Goal: Task Accomplishment & Management: Manage account settings

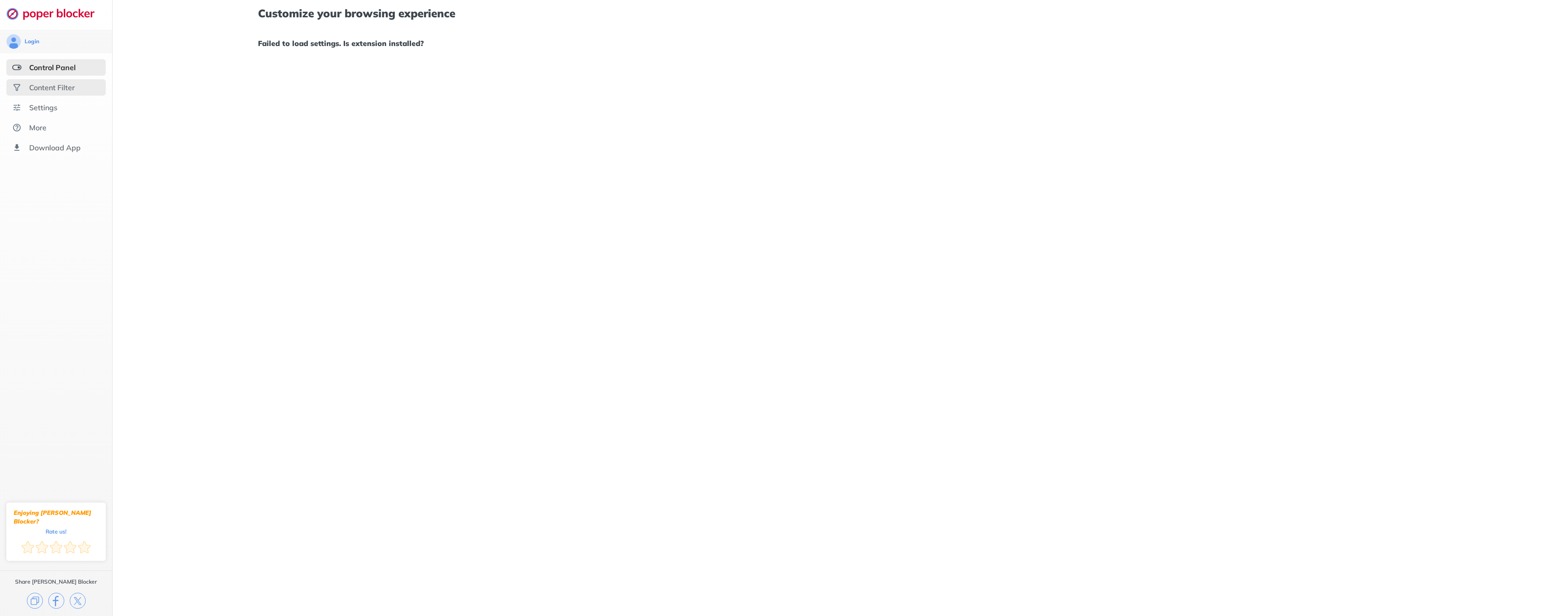
click at [85, 83] on div "Content Filter" at bounding box center [55, 87] width 99 height 16
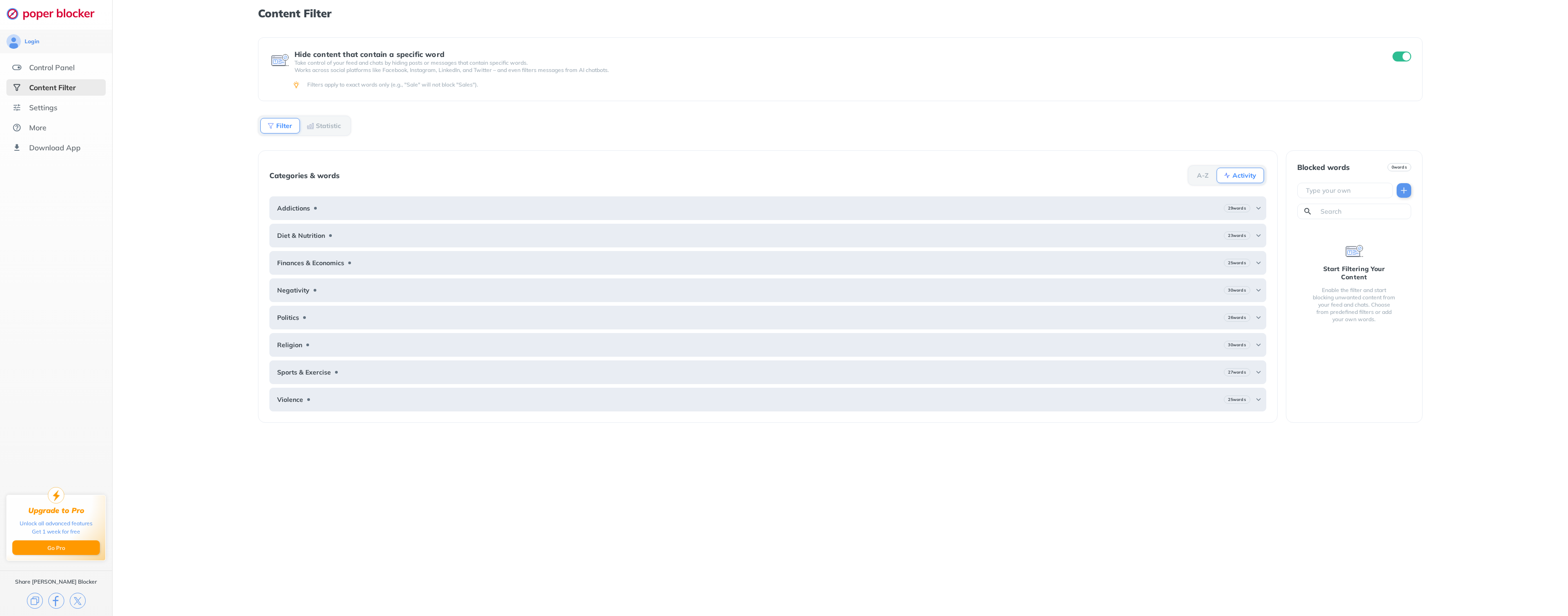
click at [312, 126] on img at bounding box center [310, 126] width 7 height 7
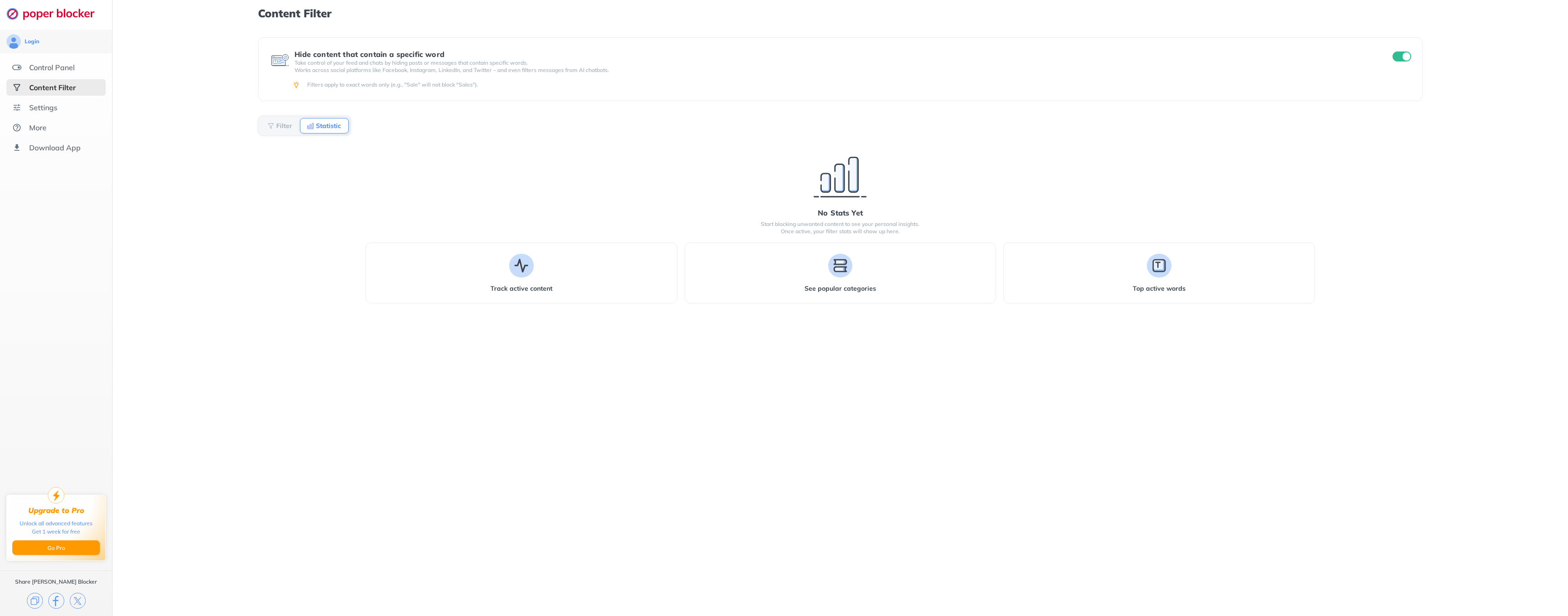
click at [278, 128] on b "Filter" at bounding box center [284, 125] width 16 height 5
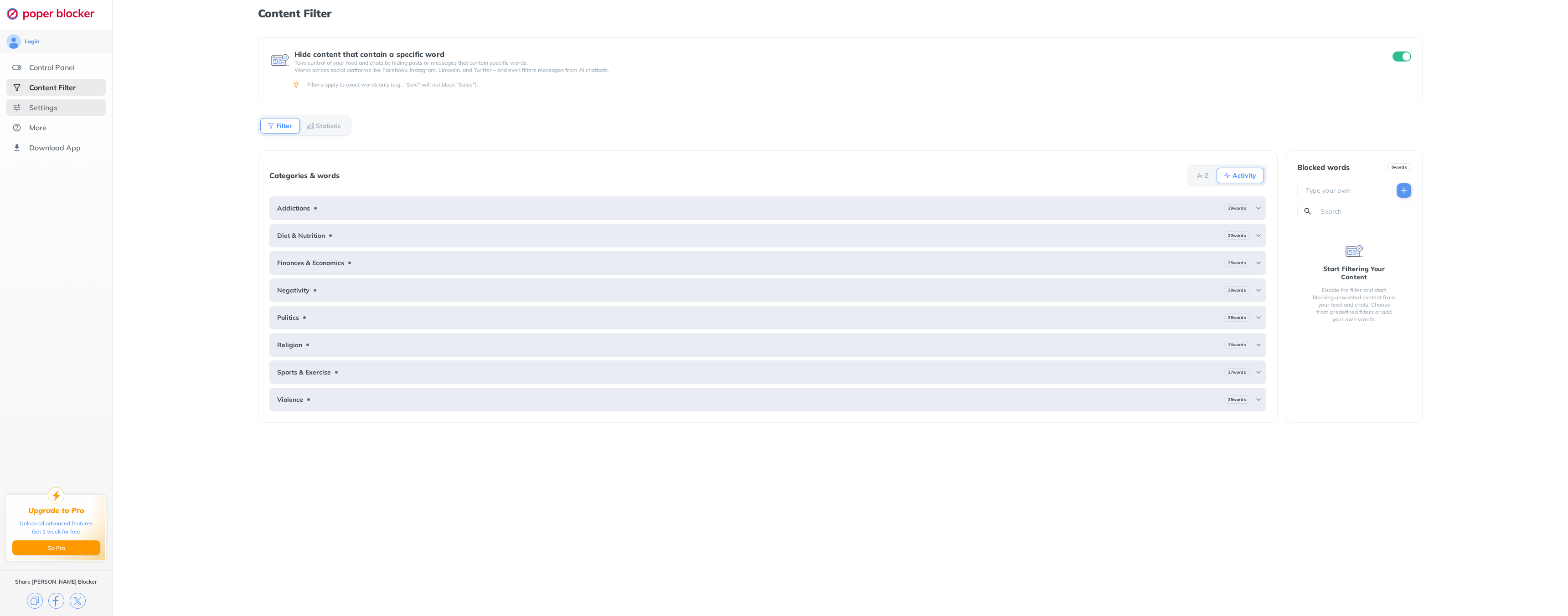
click at [81, 100] on div "Settings" at bounding box center [55, 107] width 99 height 16
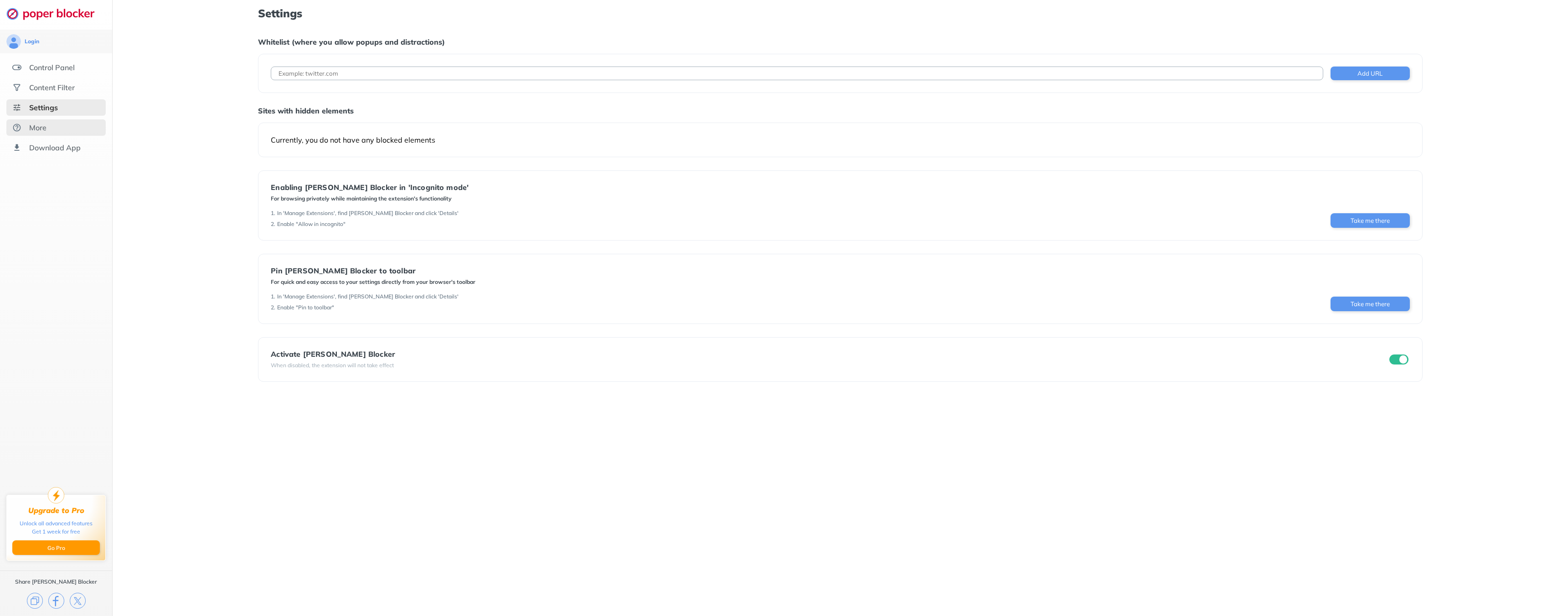
click at [80, 130] on div "More" at bounding box center [55, 127] width 99 height 16
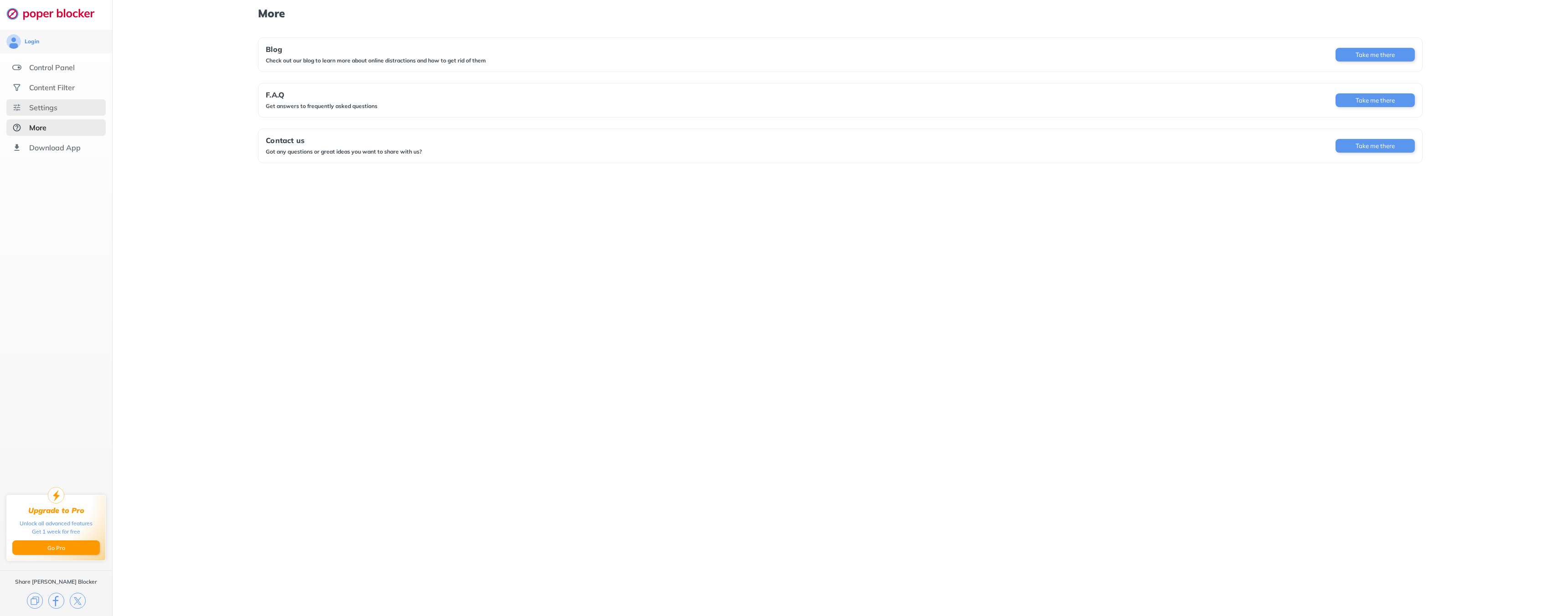
click at [77, 108] on div "Settings" at bounding box center [55, 107] width 99 height 16
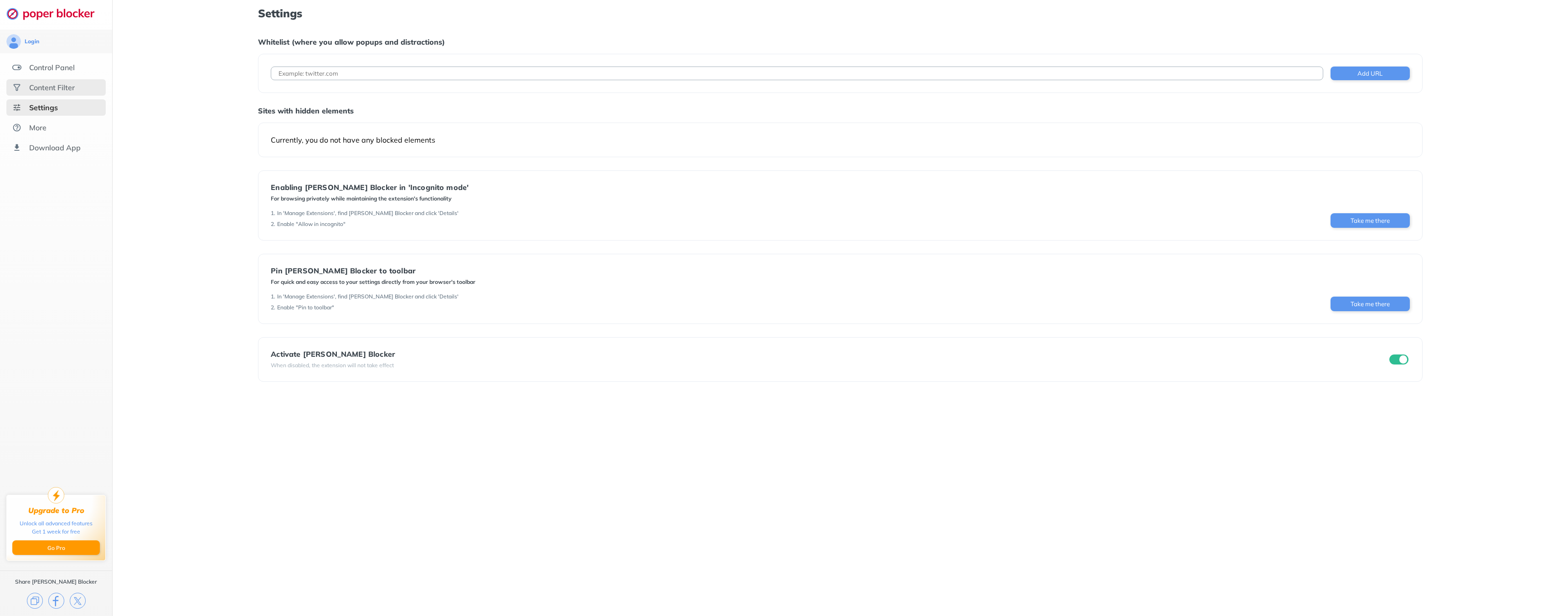
click at [72, 80] on div "Content Filter" at bounding box center [55, 87] width 99 height 16
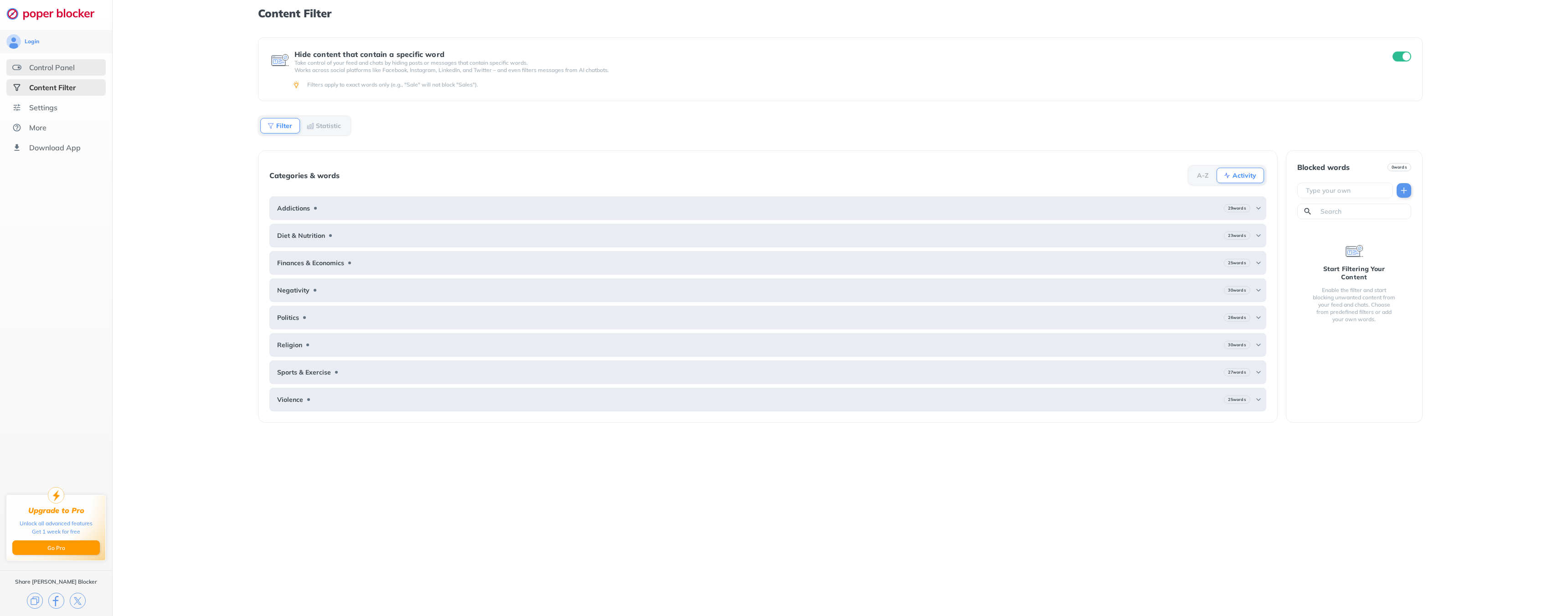
click at [70, 70] on div "Control Panel" at bounding box center [52, 67] width 46 height 9
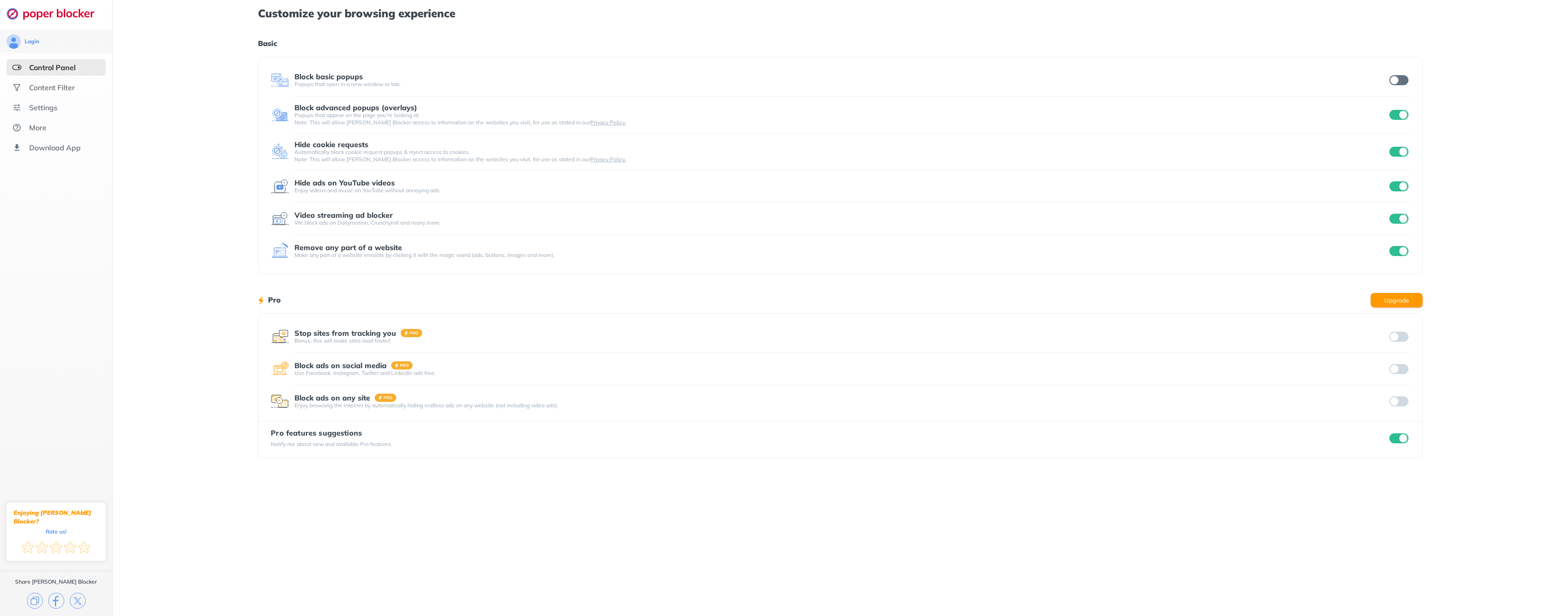
click at [1402, 81] on input "checkbox" at bounding box center [1398, 80] width 19 height 10
